Goal: Contribute content: Add original content to the website for others to see

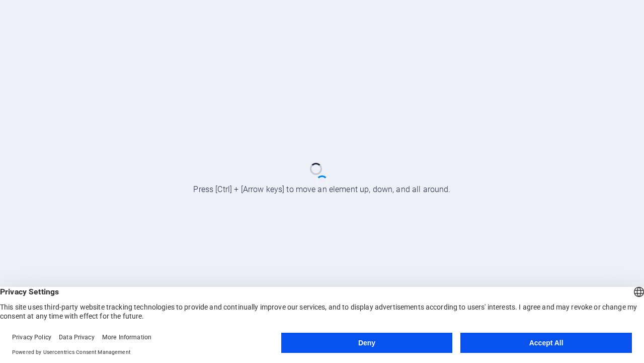
click at [367, 342] on button "Deny" at bounding box center [367, 342] width 172 height 20
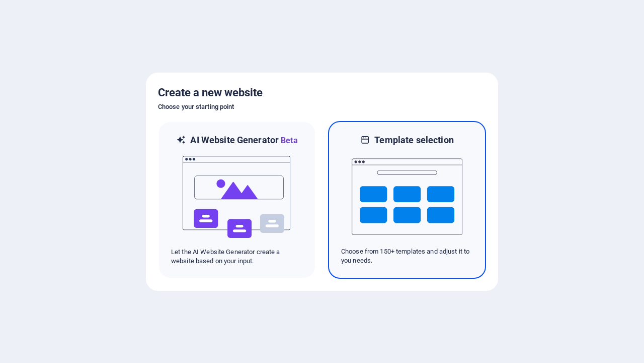
click at [407, 199] on img at bounding box center [407, 196] width 111 height 101
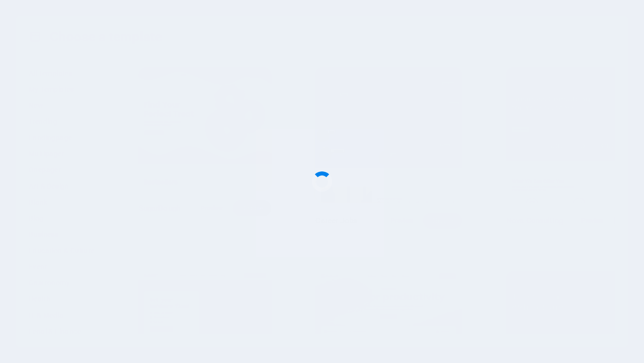
scroll to position [547, 0]
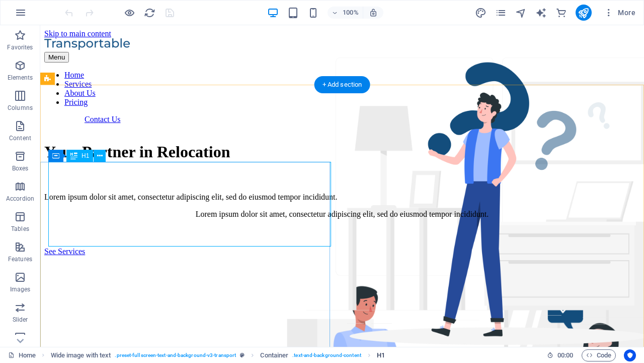
click at [381, 354] on span "H1" at bounding box center [381, 355] width 8 height 12
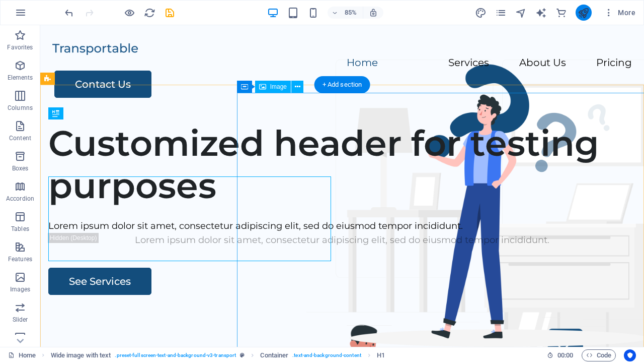
click at [584, 13] on icon "publish" at bounding box center [584, 13] width 12 height 12
checkbox input "false"
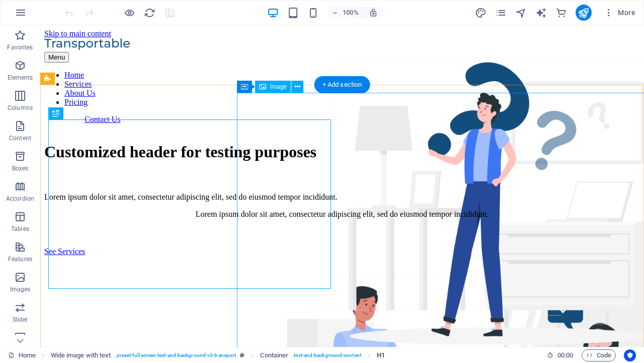
click at [381, 354] on span "H1" at bounding box center [381, 355] width 8 height 12
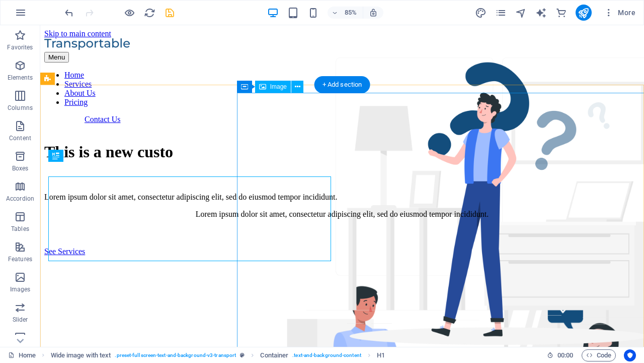
click at [170, 13] on icon "save" at bounding box center [170, 13] width 12 height 12
checkbox input "false"
click at [21, 13] on icon "button" at bounding box center [21, 13] width 12 height 12
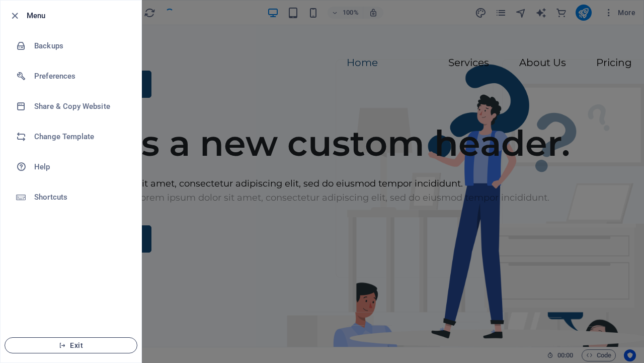
click at [71, 345] on span "Exit" at bounding box center [71, 345] width 116 height 8
